Goal: Transaction & Acquisition: Purchase product/service

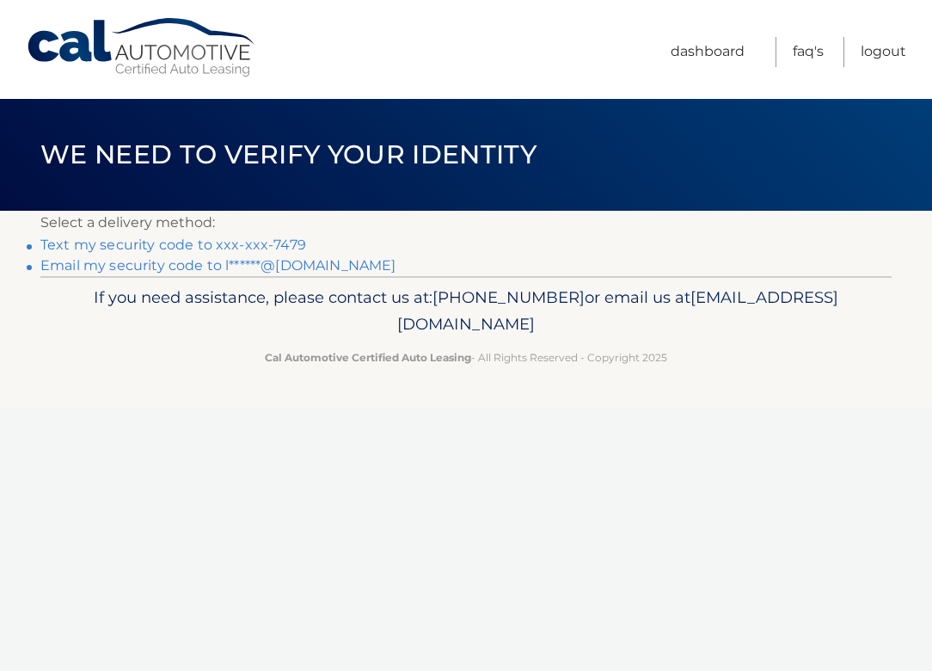
click at [153, 246] on link "Text my security code to xxx-xxx-7479" at bounding box center [173, 245] width 266 height 16
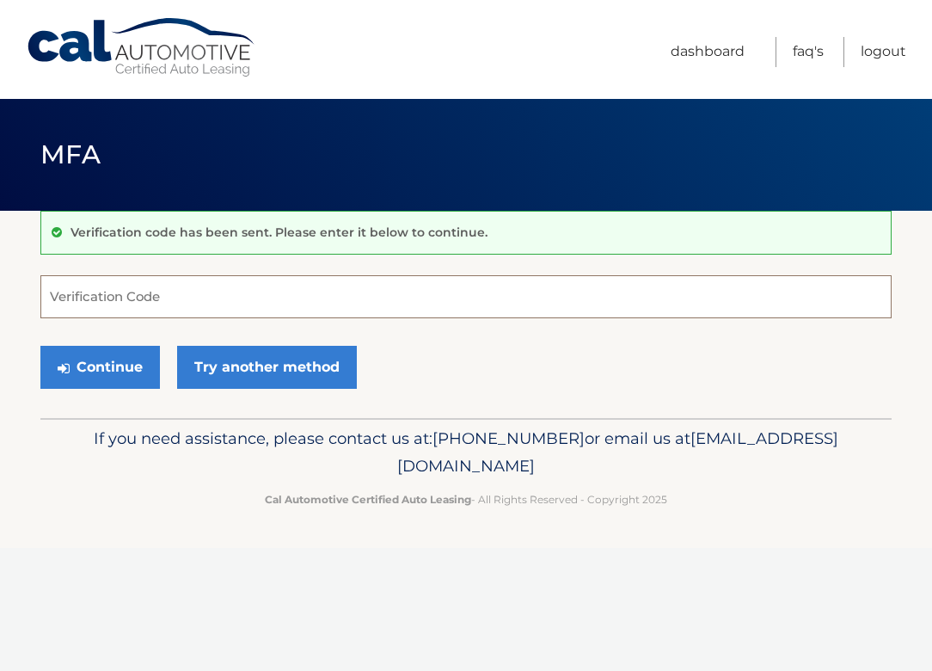
click at [114, 305] on input "Verification Code" at bounding box center [466, 296] width 852 height 43
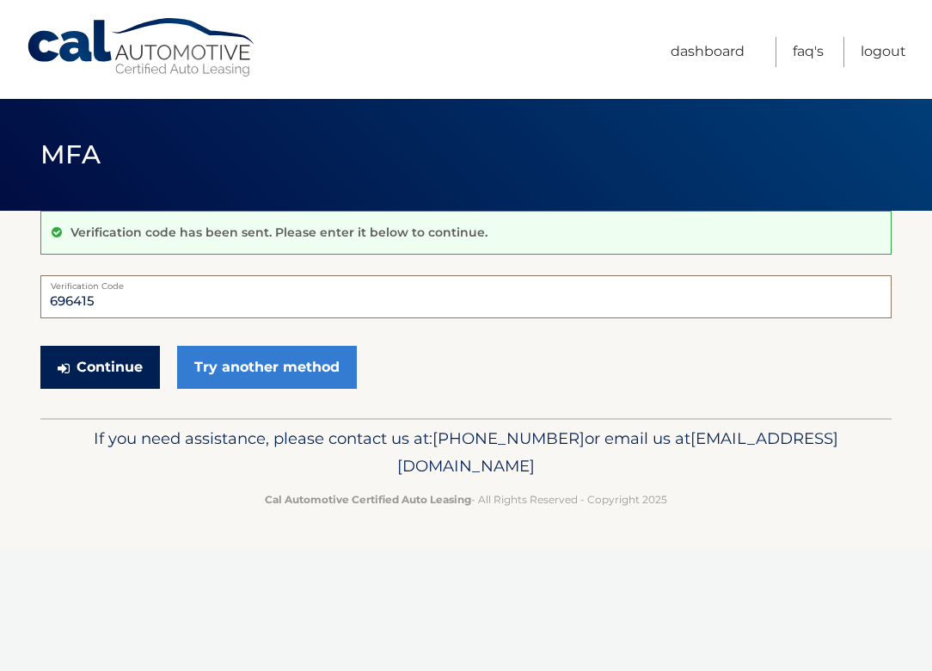
type input "696415"
click at [111, 367] on button "Continue" at bounding box center [100, 367] width 120 height 43
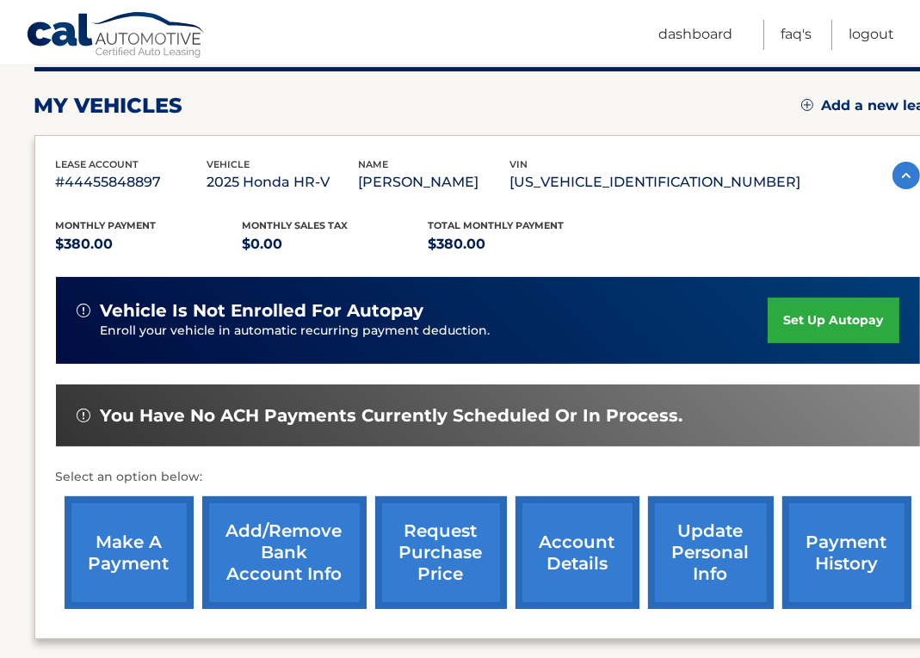
scroll to position [258, 0]
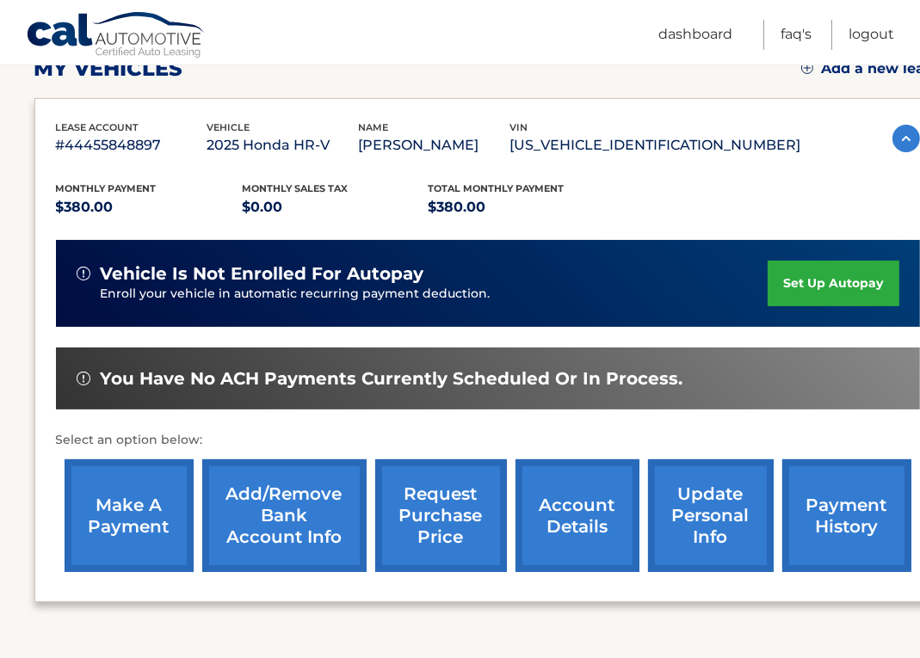
click at [110, 495] on link "make a payment" at bounding box center [129, 515] width 129 height 113
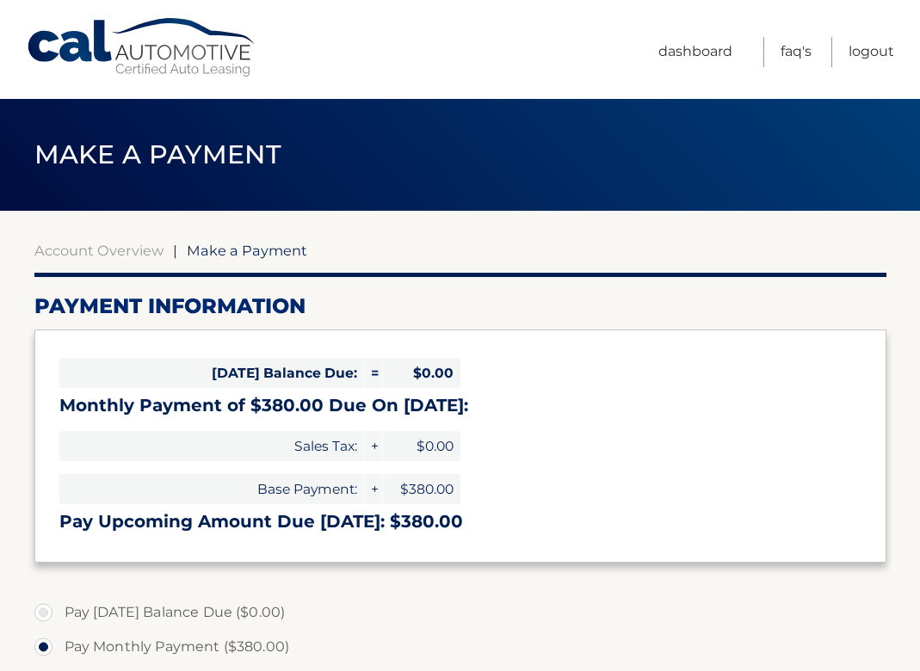
select select "YjY4OTIxNjgtNTcwOC00N2UyLTg3M2QtZmUwOWI3Y2VhNDhh"
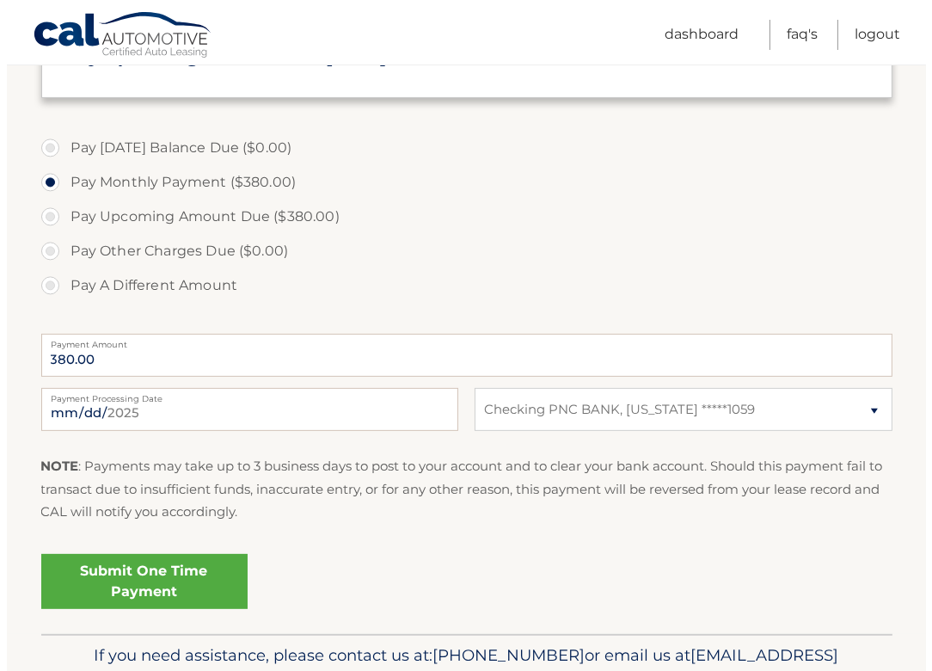
scroll to position [516, 0]
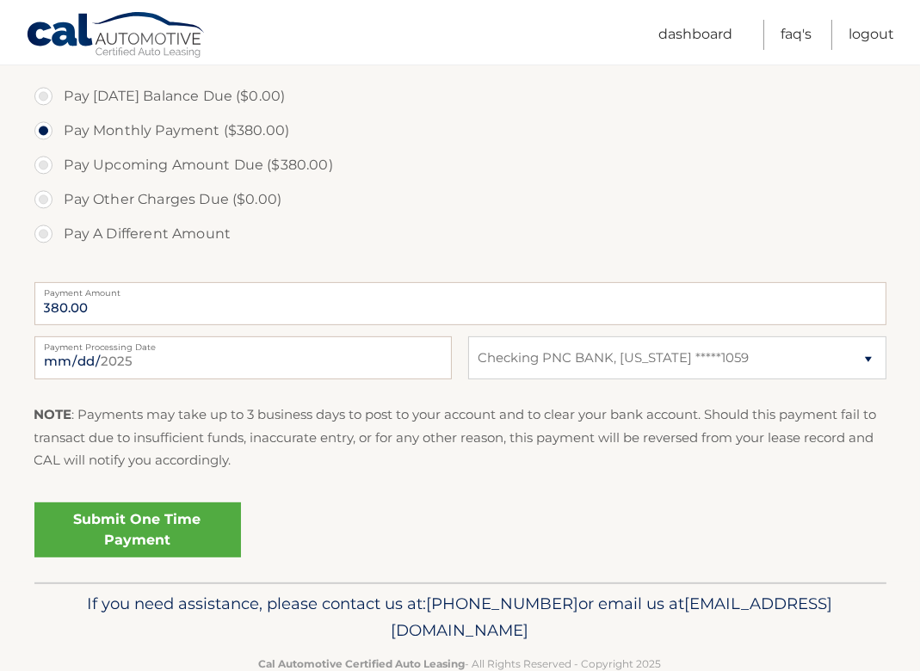
click at [117, 518] on link "Submit One Time Payment" at bounding box center [137, 529] width 206 height 55
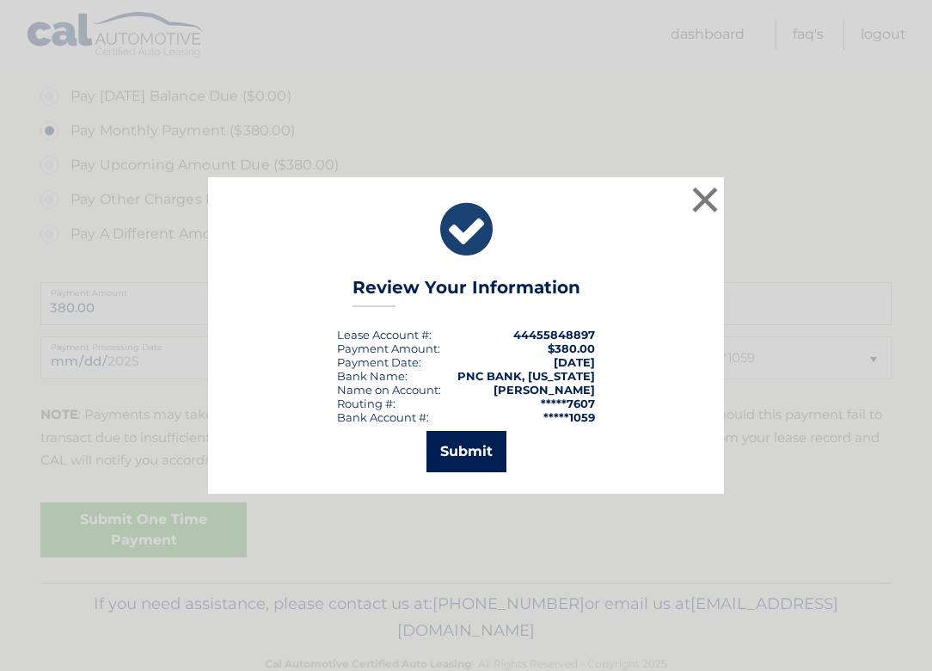
click at [463, 441] on button "Submit" at bounding box center [467, 451] width 80 height 41
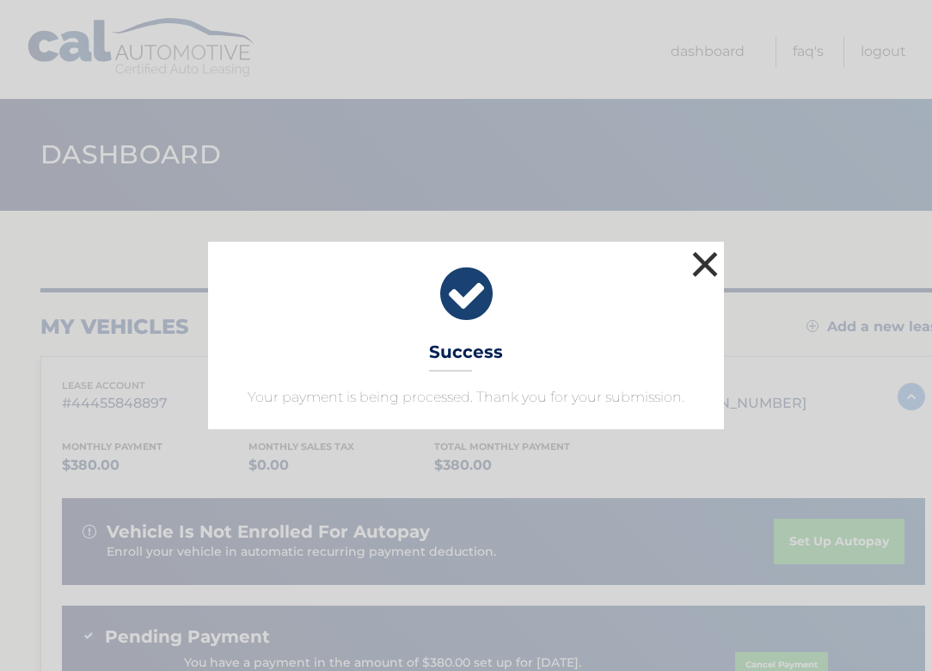
click at [706, 260] on button "×" at bounding box center [705, 264] width 34 height 34
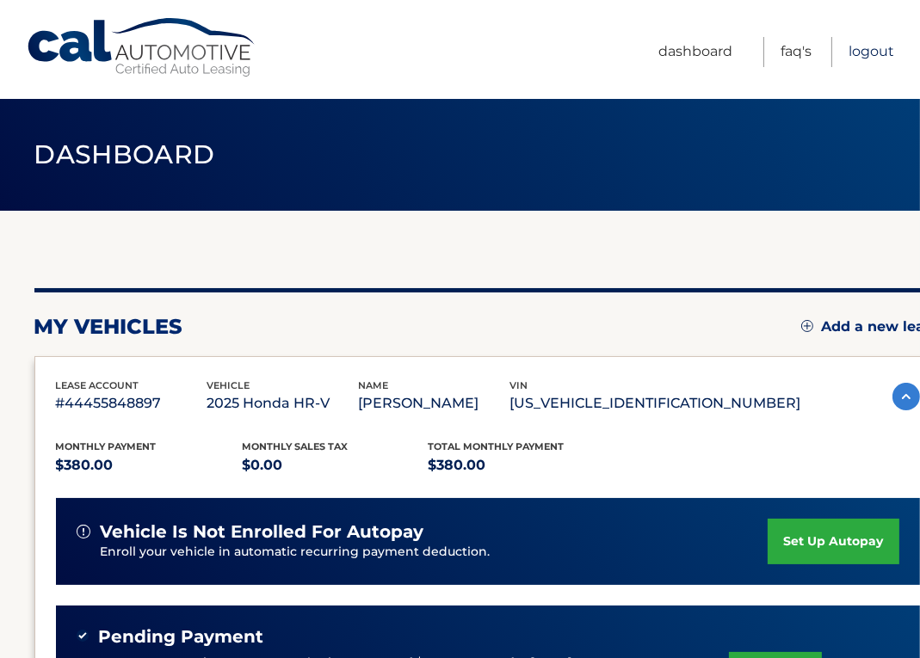
click at [871, 50] on link "Logout" at bounding box center [871, 52] width 46 height 30
